Goal: Check status: Check status

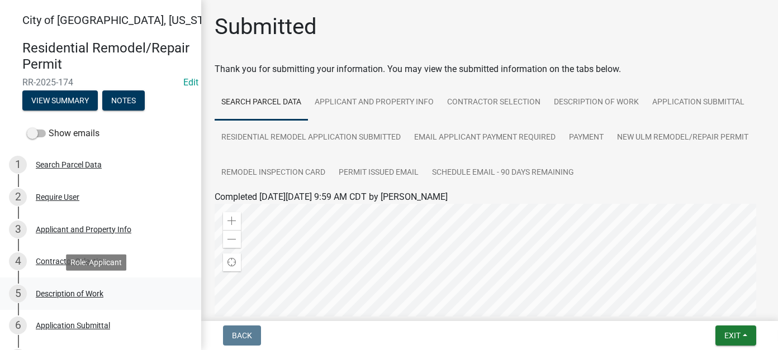
click at [74, 297] on div "Description of Work" at bounding box center [70, 294] width 68 height 8
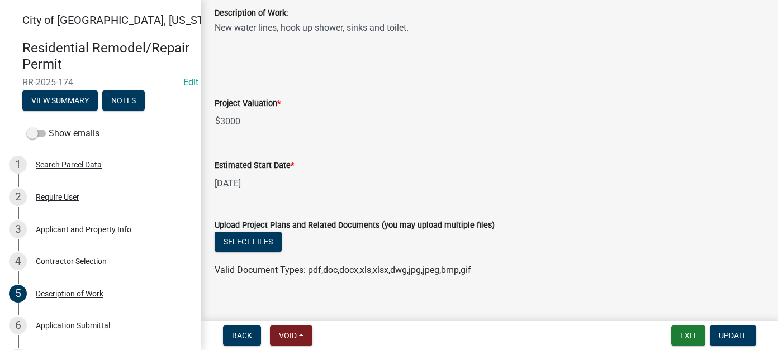
scroll to position [316, 0]
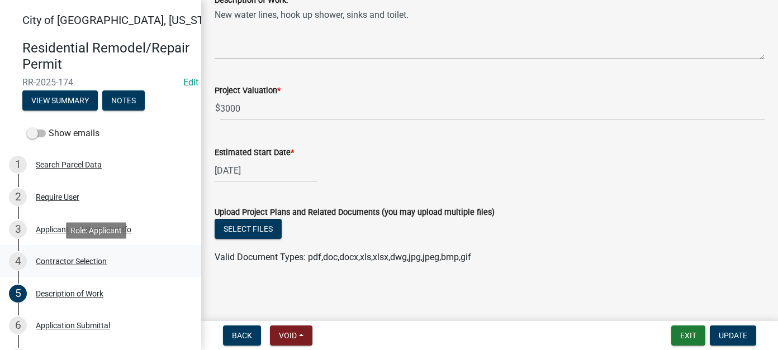
click at [64, 264] on div "Contractor Selection" at bounding box center [71, 262] width 71 height 8
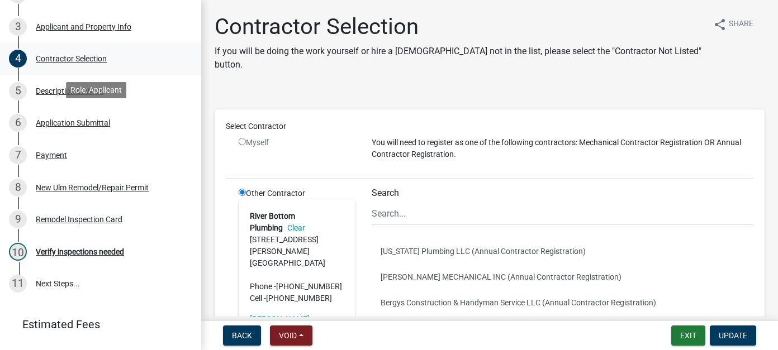
scroll to position [224, 0]
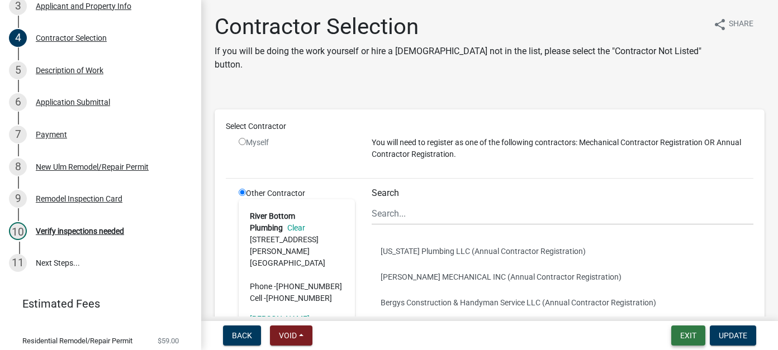
click at [685, 337] on button "Exit" at bounding box center [688, 336] width 34 height 20
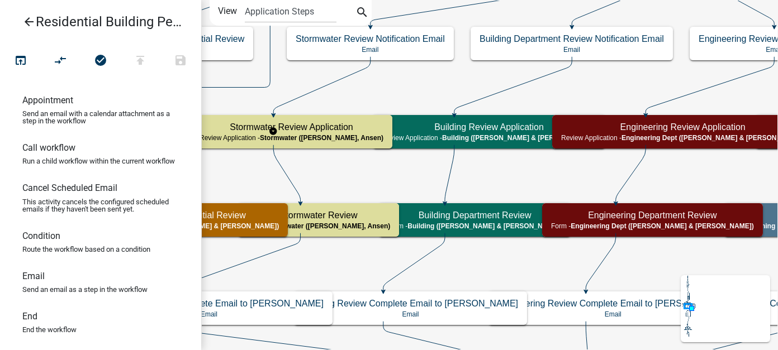
click at [26, 25] on icon "arrow_back" at bounding box center [28, 23] width 13 height 16
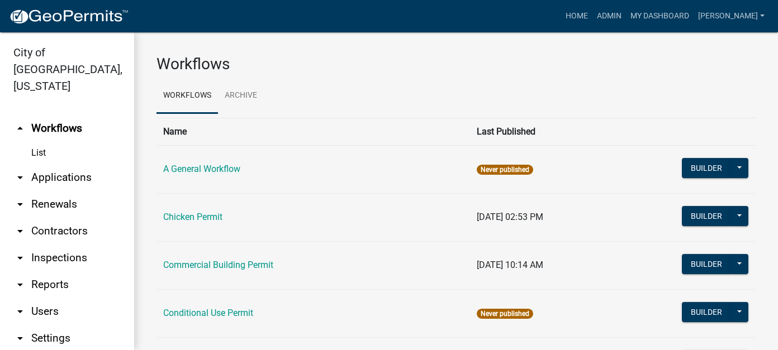
click at [63, 164] on link "arrow_drop_down Applications" at bounding box center [67, 177] width 134 height 27
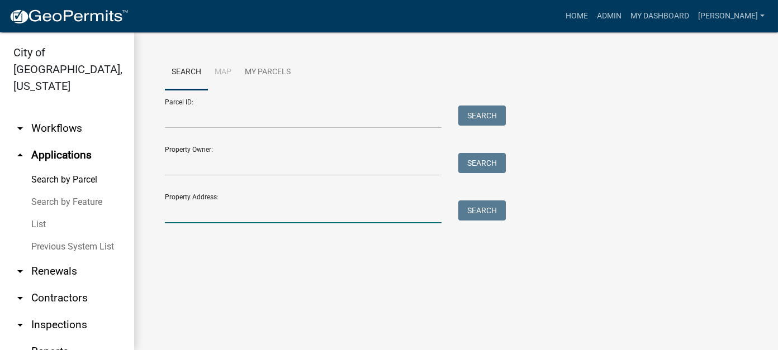
click at [230, 214] on input "Property Address:" at bounding box center [303, 212] width 277 height 23
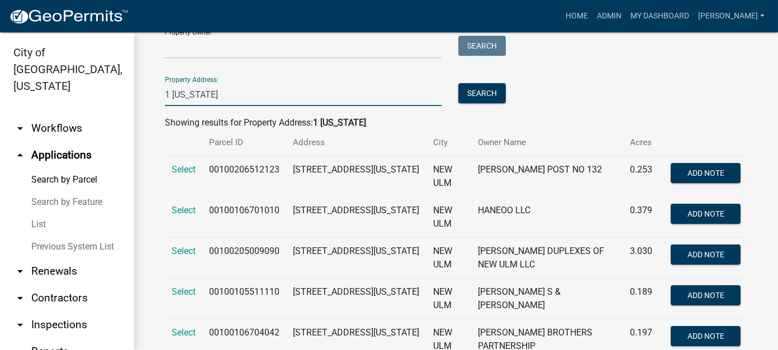
scroll to position [112, 0]
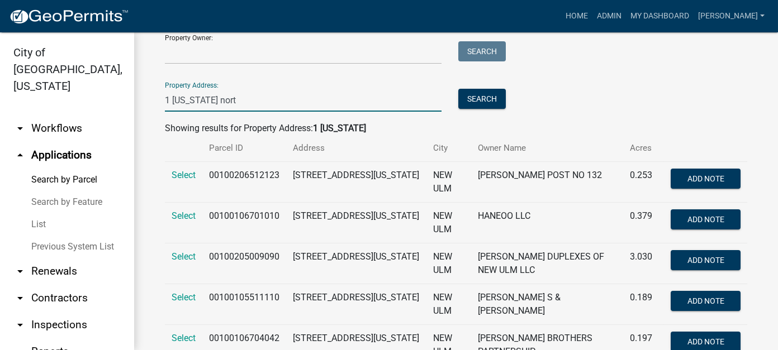
type input "1 [US_STATE][GEOGRAPHIC_DATA]"
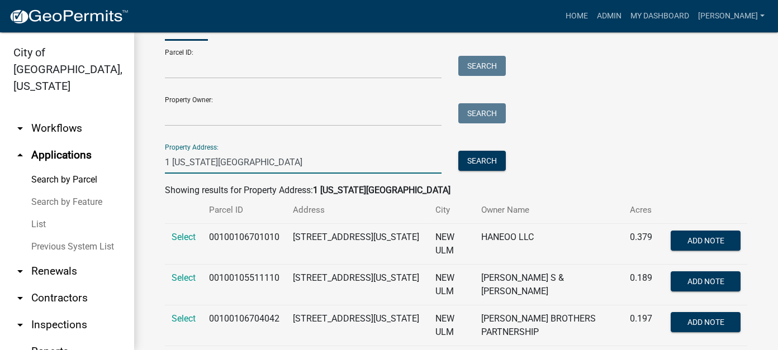
scroll to position [0, 0]
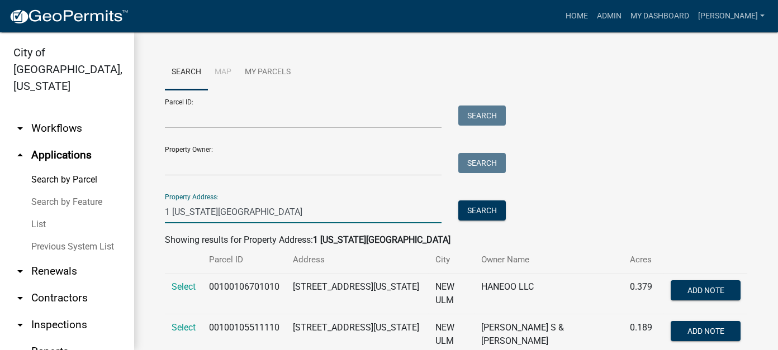
drag, startPoint x: 272, startPoint y: 206, endPoint x: 87, endPoint y: 198, distance: 184.6
click at [87, 198] on div "City of [GEOGRAPHIC_DATA], [US_STATE] arrow_drop_down Workflows List arrow_drop…" at bounding box center [389, 191] width 778 height 318
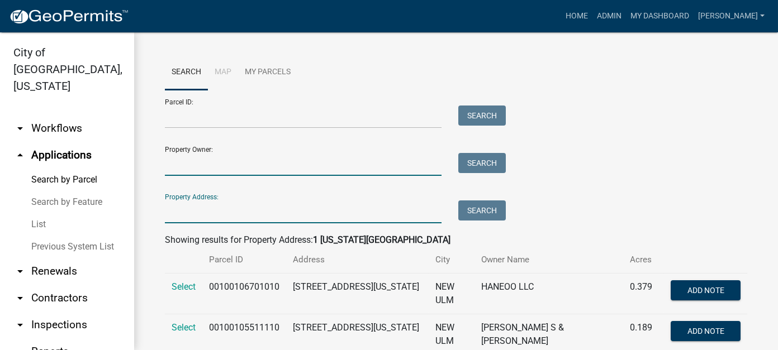
click at [196, 158] on input "Property Owner:" at bounding box center [303, 164] width 277 height 23
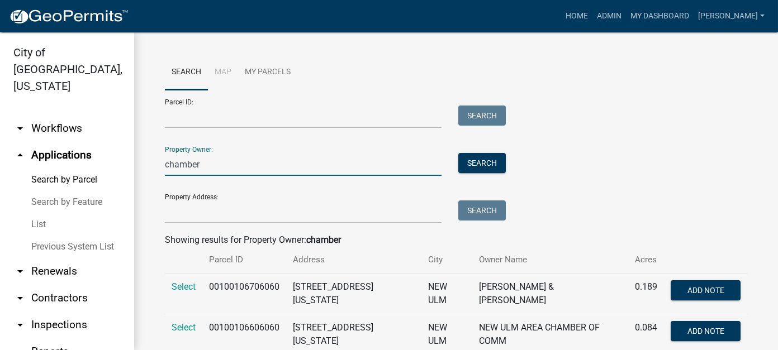
scroll to position [27, 0]
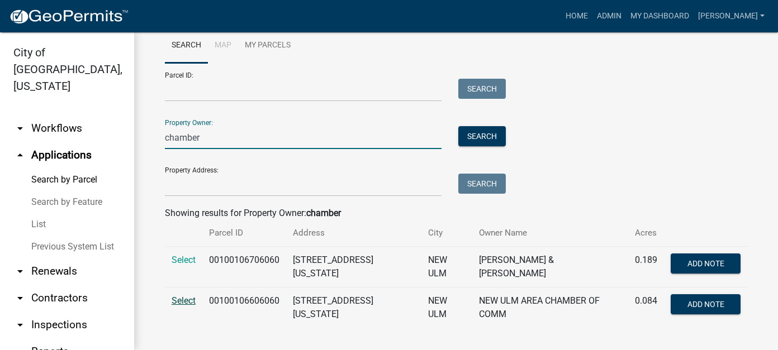
type input "chamber"
click at [182, 296] on span "Select" at bounding box center [184, 301] width 24 height 11
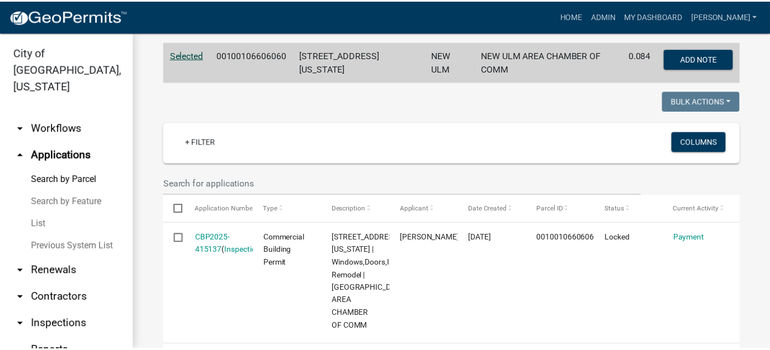
scroll to position [250, 0]
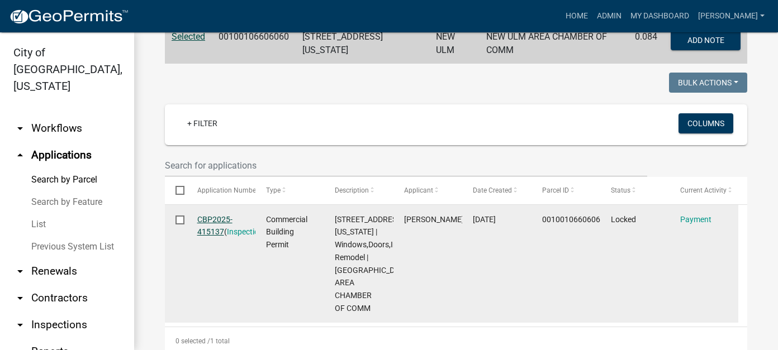
click at [210, 228] on link "CBP2025-415137" at bounding box center [214, 226] width 35 height 22
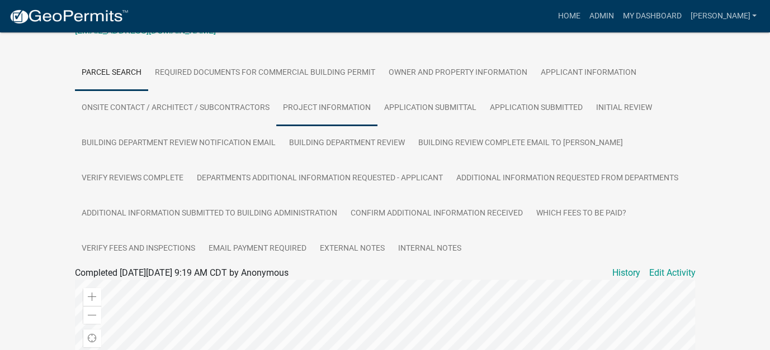
scroll to position [224, 0]
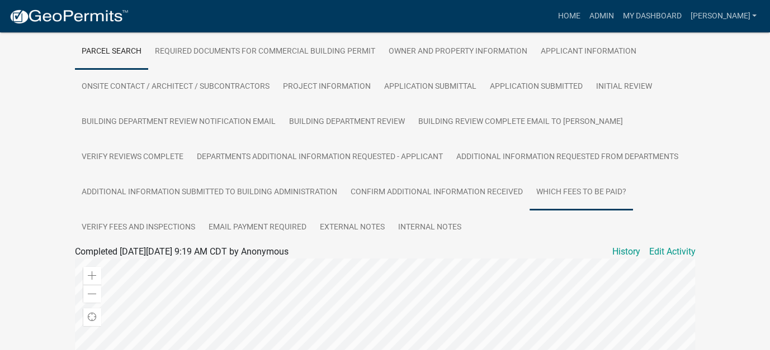
click at [599, 185] on link "Which Fees to be paid?" at bounding box center [580, 193] width 103 height 36
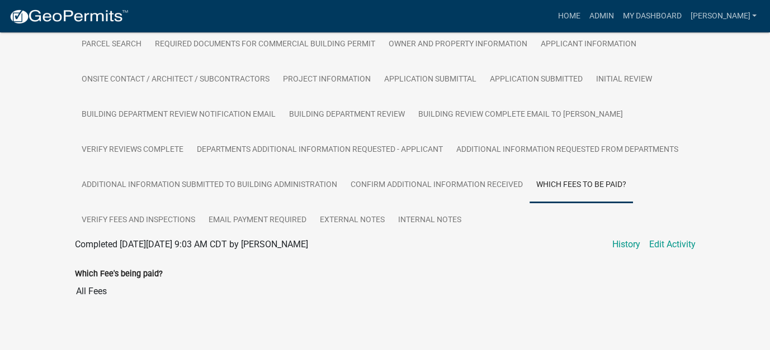
scroll to position [238, 0]
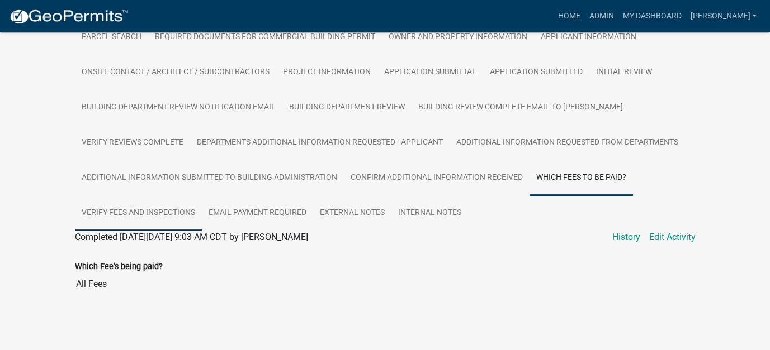
click at [169, 215] on link "Verify Fees and Inspections" at bounding box center [138, 214] width 127 height 36
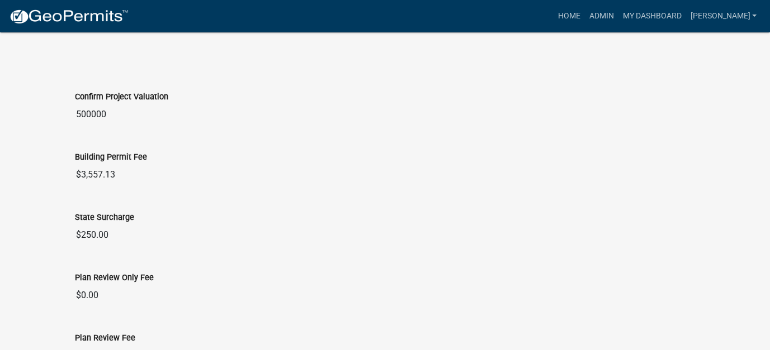
scroll to position [909, 0]
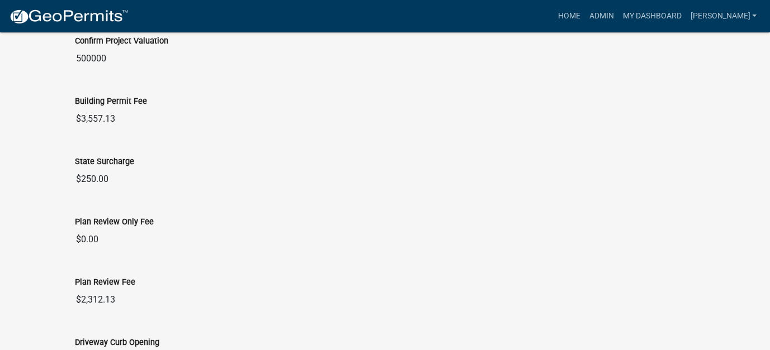
click at [238, 83] on div "Building Permit Fee $3,557.13" at bounding box center [385, 104] width 620 height 51
drag, startPoint x: 744, startPoint y: 20, endPoint x: 737, endPoint y: 29, distance: 10.7
click at [744, 20] on link "[PERSON_NAME]" at bounding box center [722, 16] width 75 height 21
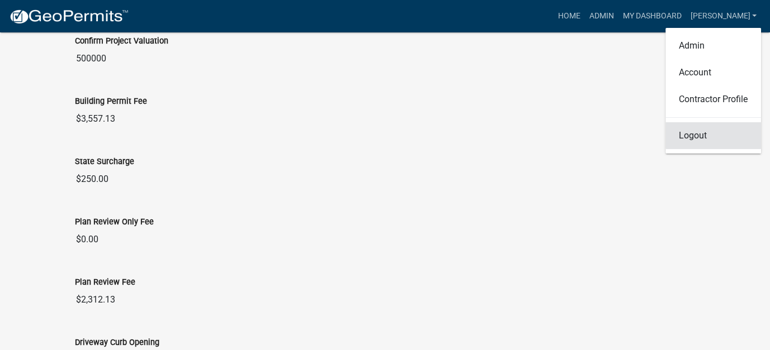
click at [691, 139] on link "Logout" at bounding box center [713, 135] width 96 height 27
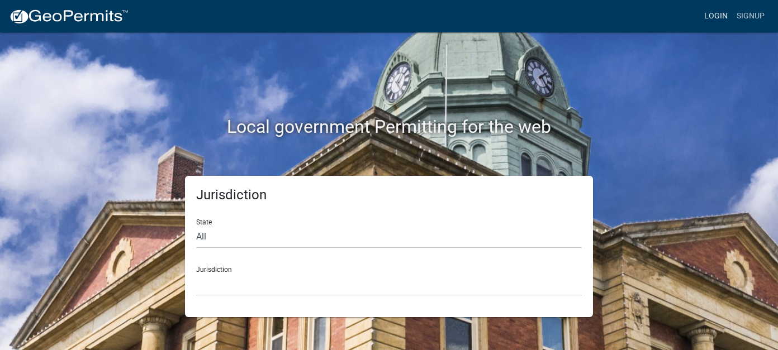
click at [708, 17] on link "Login" at bounding box center [716, 16] width 32 height 21
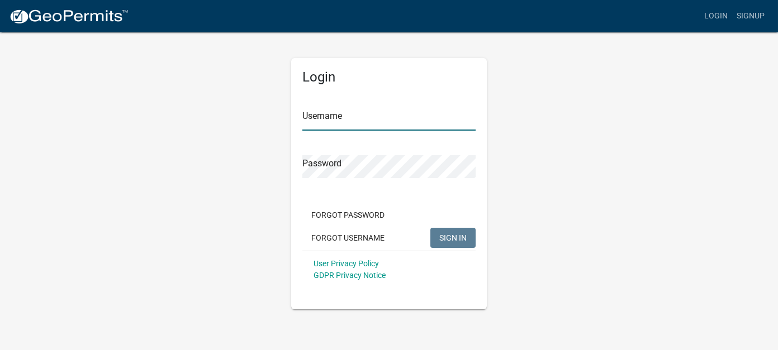
type input "[PERSON_NAME]"
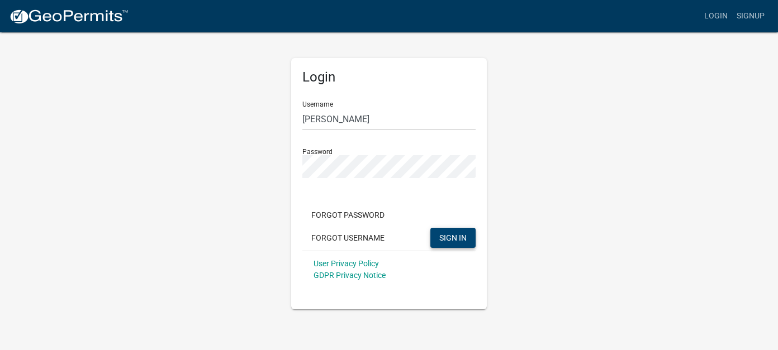
click at [458, 240] on span "SIGN IN" at bounding box center [452, 237] width 27 height 9
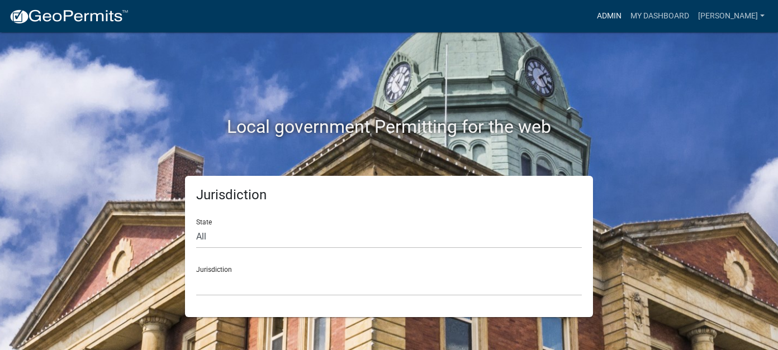
click at [626, 20] on link "Admin" at bounding box center [610, 16] width 34 height 21
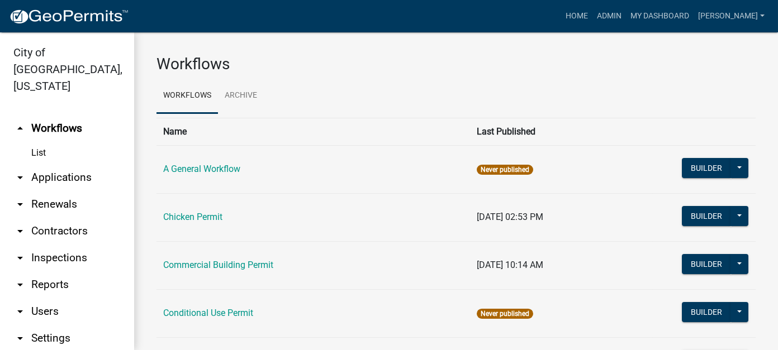
click at [63, 169] on link "arrow_drop_down Applications" at bounding box center [67, 177] width 134 height 27
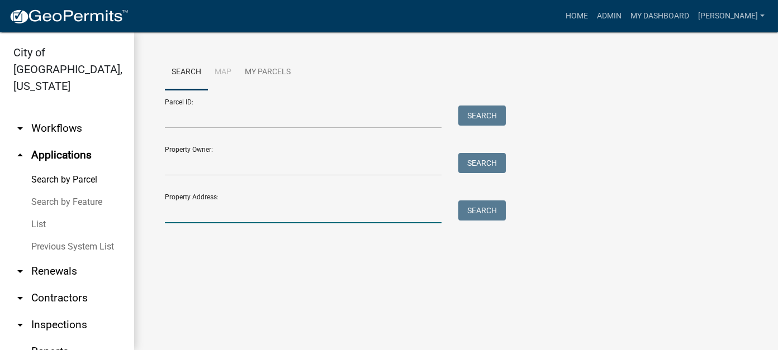
click at [206, 209] on input "Property Address:" at bounding box center [303, 212] width 277 height 23
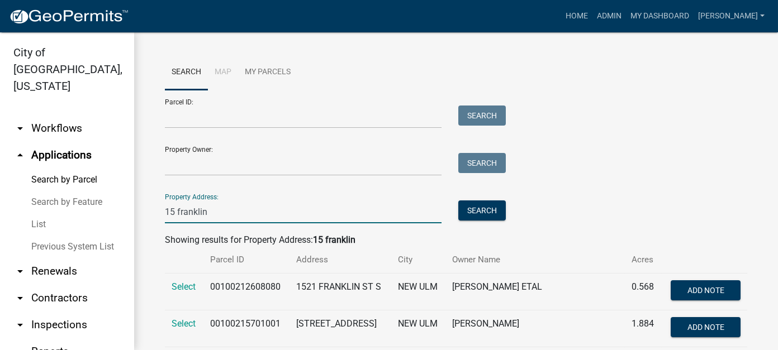
type input "15 franklin"
click at [50, 214] on link "List" at bounding box center [67, 225] width 134 height 22
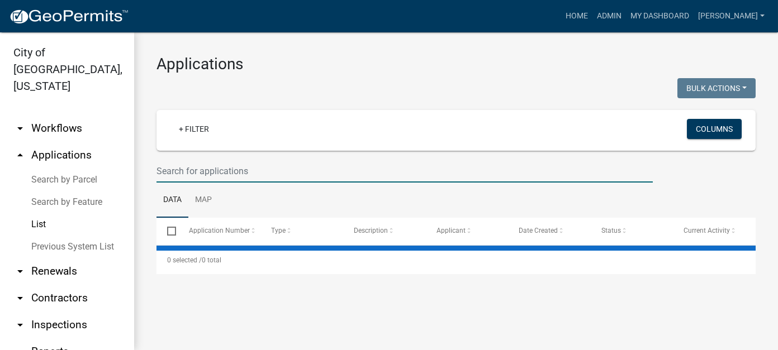
click at [201, 172] on input "text" at bounding box center [405, 171] width 496 height 23
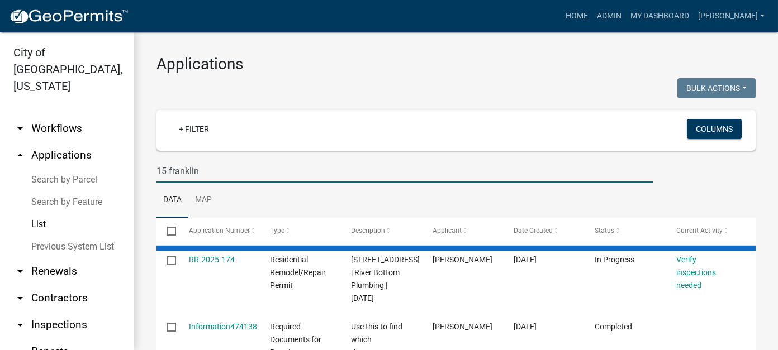
type input "15 franklin"
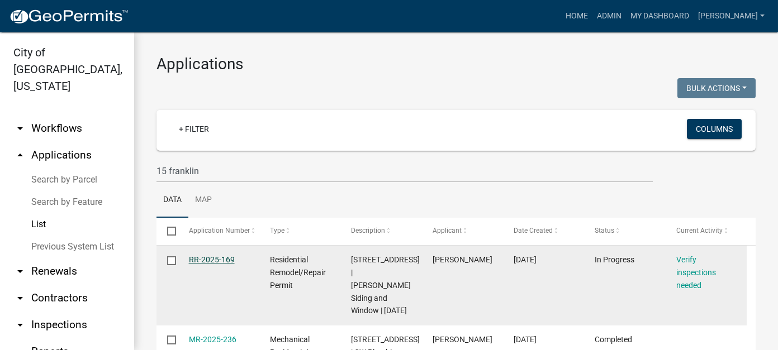
click at [226, 258] on link "RR-2025-169" at bounding box center [212, 259] width 46 height 9
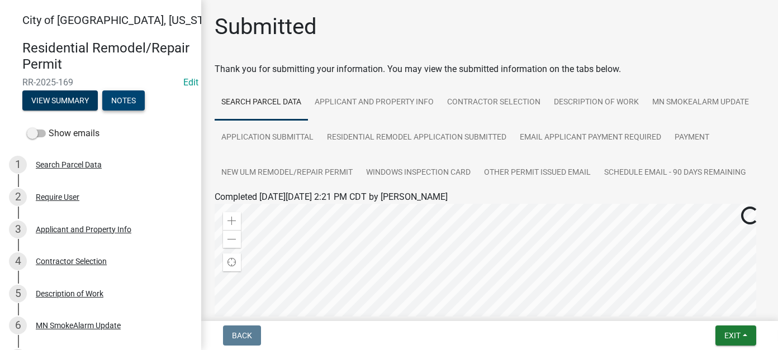
click at [127, 97] on button "Notes" at bounding box center [123, 101] width 42 height 20
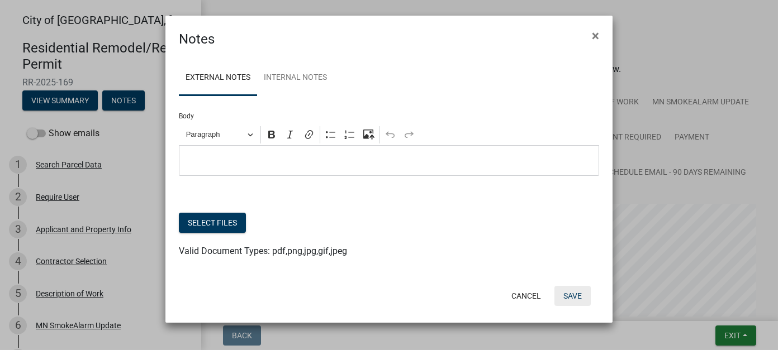
click at [571, 297] on button "Save" at bounding box center [573, 296] width 36 height 20
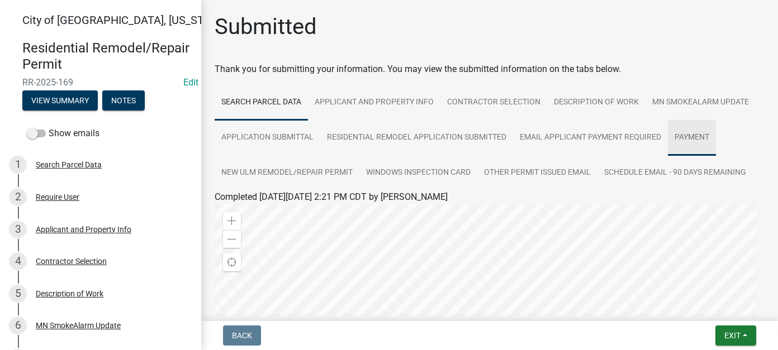
click at [668, 156] on link "Payment" at bounding box center [692, 138] width 48 height 36
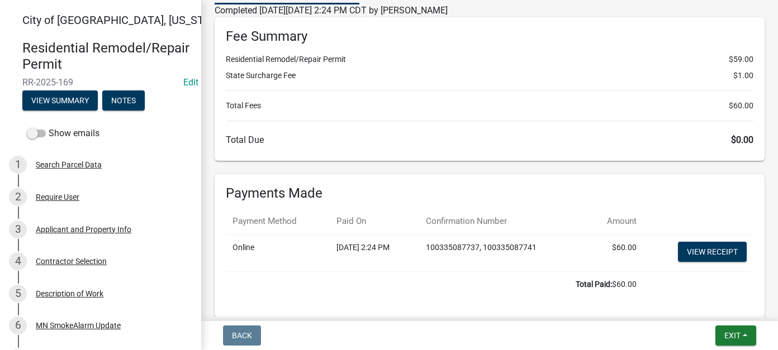
scroll to position [224, 0]
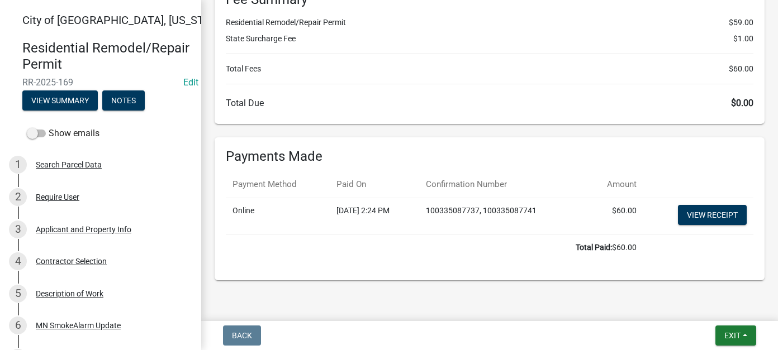
click at [68, 169] on div "Search Parcel Data" at bounding box center [69, 165] width 66 height 8
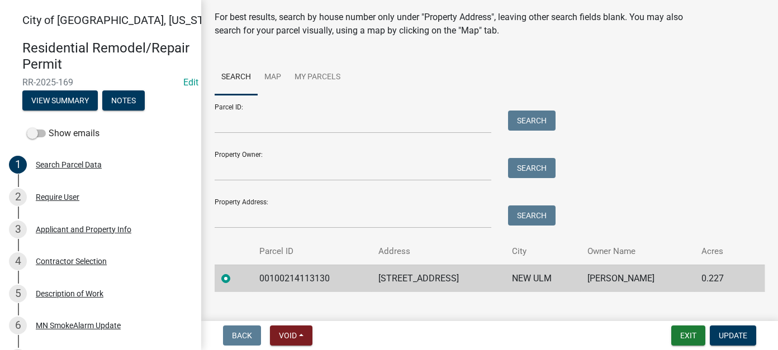
scroll to position [53, 0]
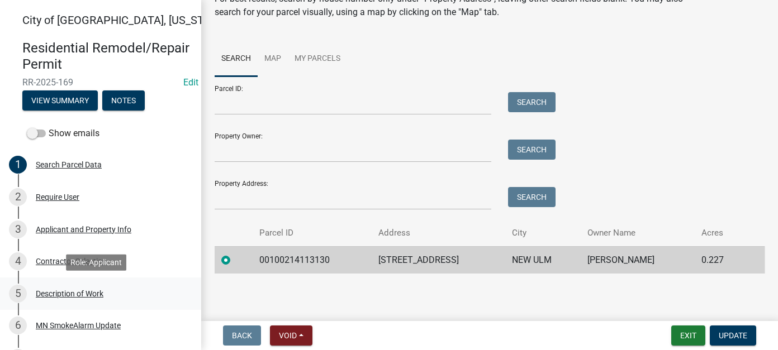
click at [94, 295] on div "Description of Work" at bounding box center [70, 294] width 68 height 8
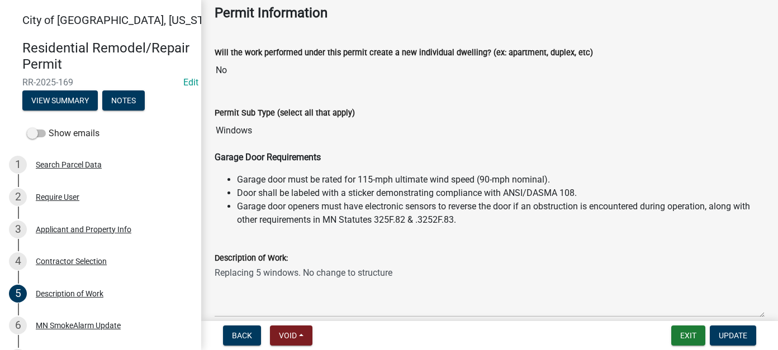
scroll to position [112, 0]
